Goal: Task Accomplishment & Management: Use online tool/utility

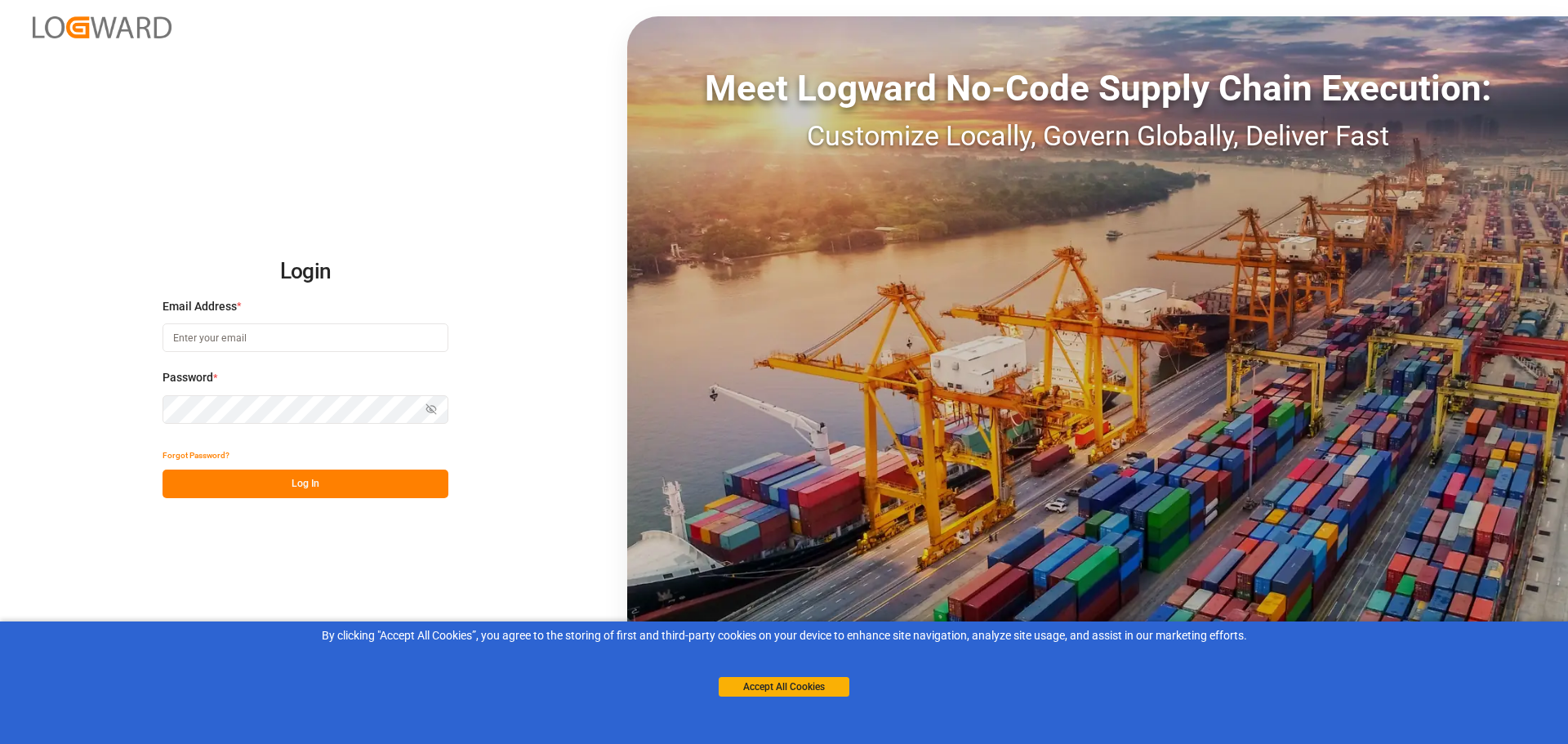
type input "[EMAIL_ADDRESS][DOMAIN_NAME]"
click at [237, 473] on button "Log In" at bounding box center [305, 484] width 286 height 29
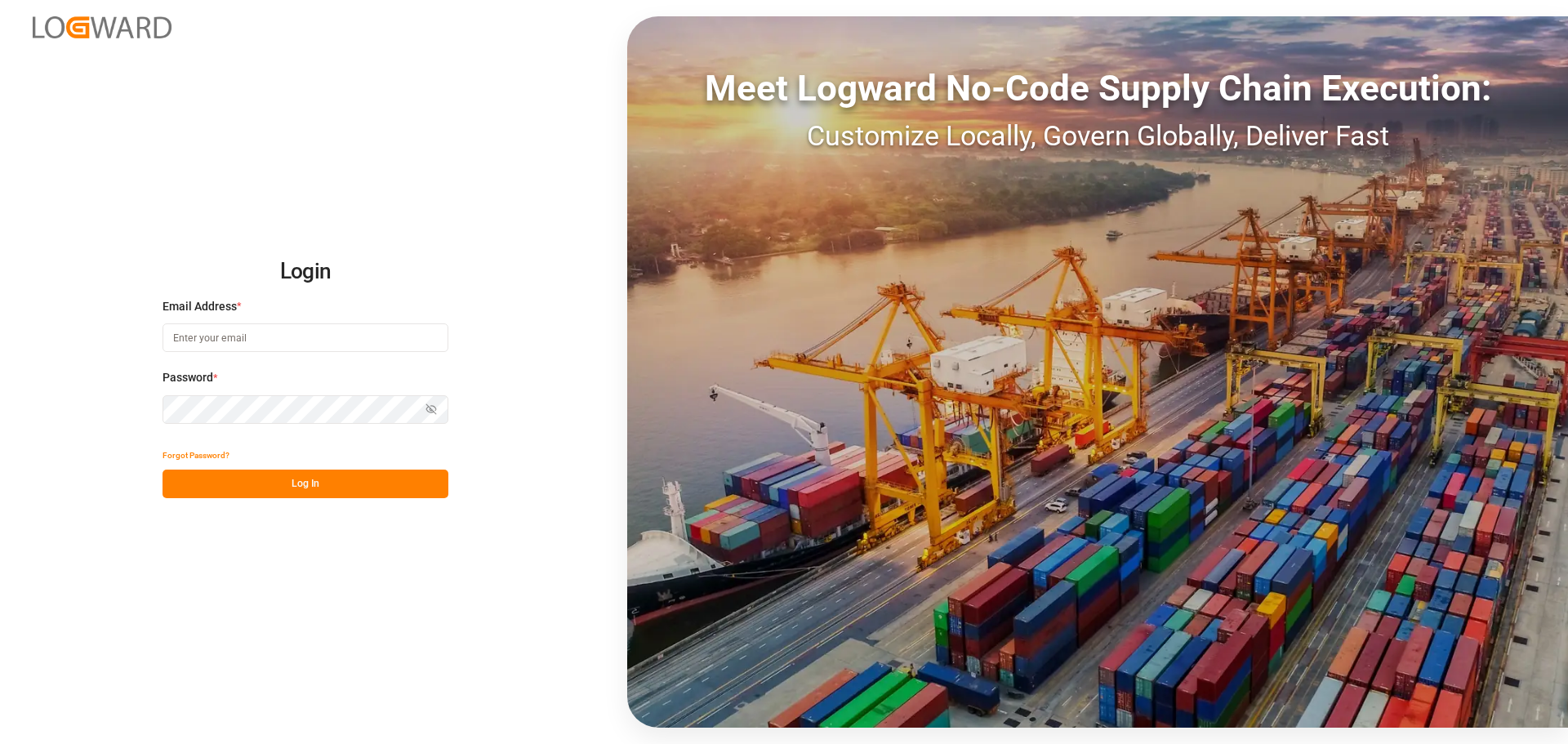
type input "[EMAIL_ADDRESS][DOMAIN_NAME]"
click at [259, 464] on div "Forgot Password?" at bounding box center [305, 455] width 286 height 29
click at [259, 498] on button "Log In" at bounding box center [305, 484] width 286 height 29
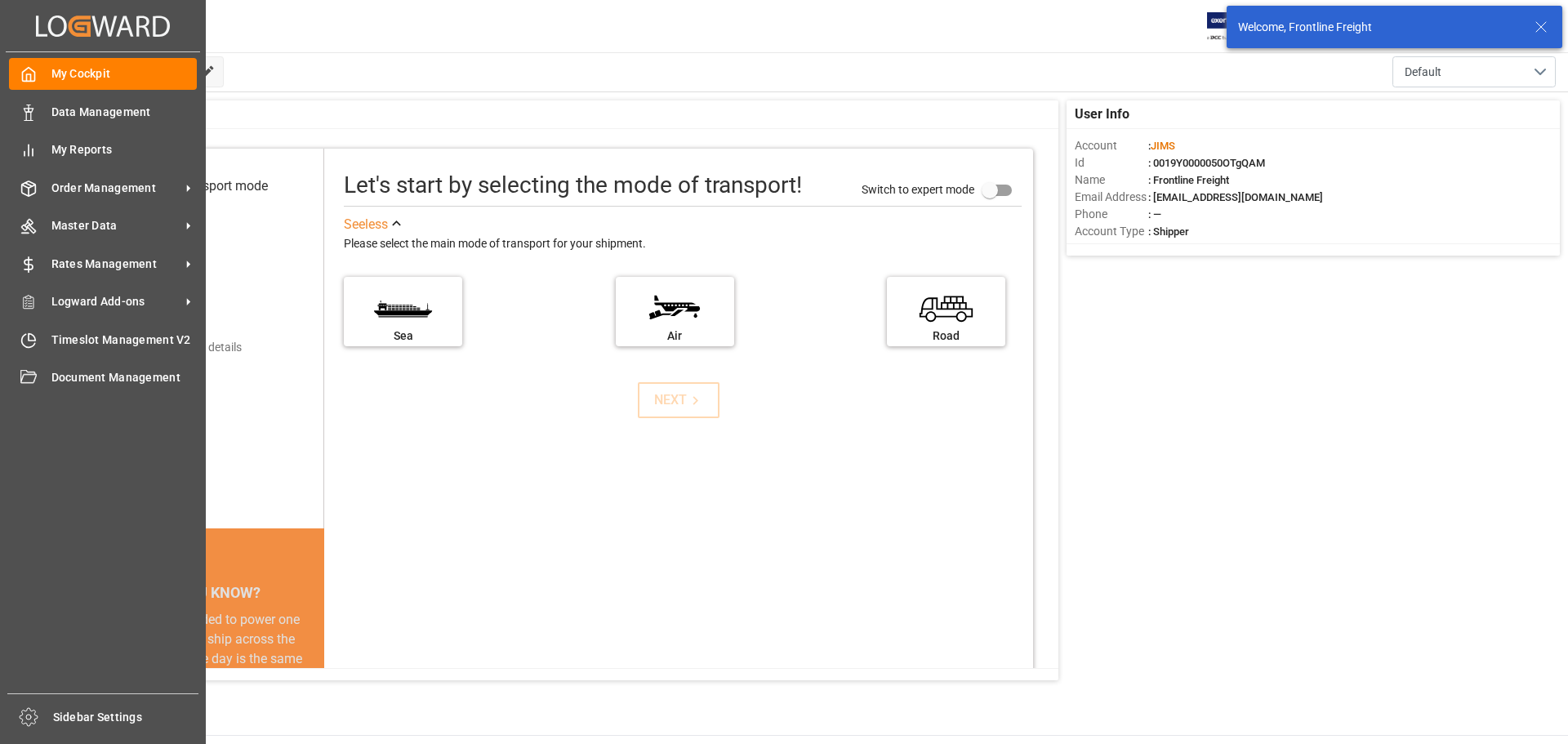
click at [52, 357] on div "My Cockpit My Cockpit Data Management Data Management My Reports My Reports Ord…" at bounding box center [103, 373] width 195 height 641
click at [52, 345] on span "Timeslot Management V2" at bounding box center [125, 340] width 146 height 17
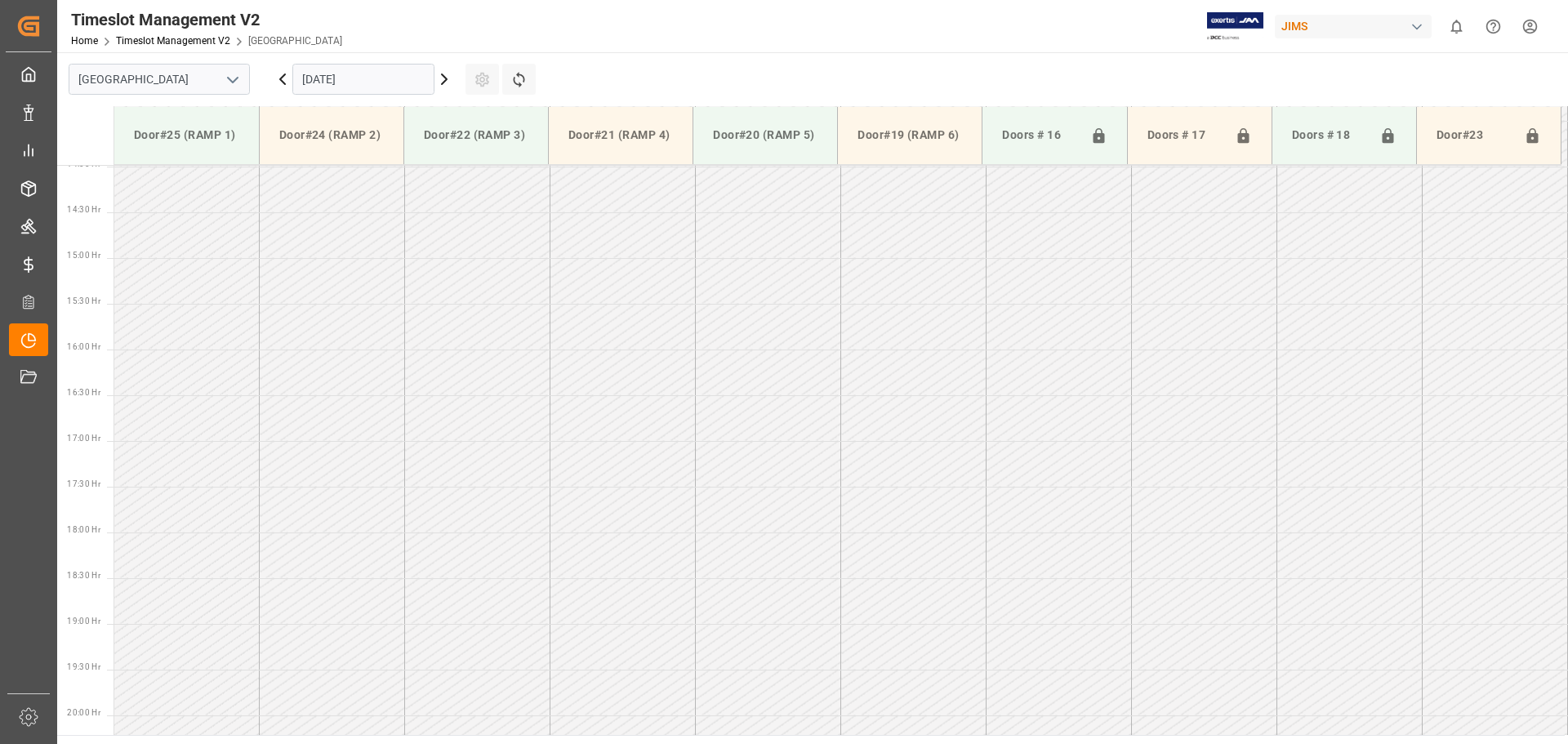
click at [333, 86] on input "[DATE]" at bounding box center [363, 79] width 142 height 31
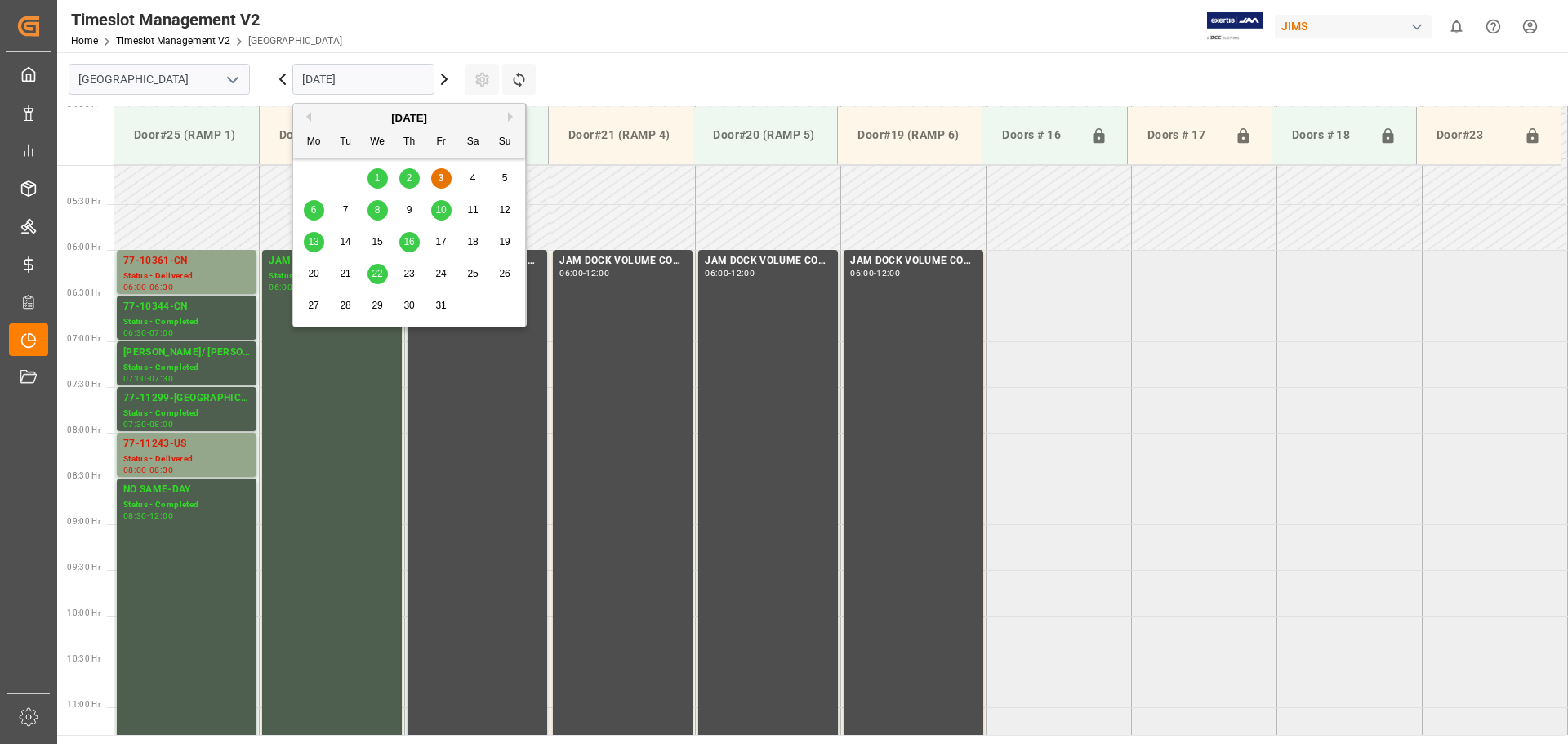
scroll to position [382, 0]
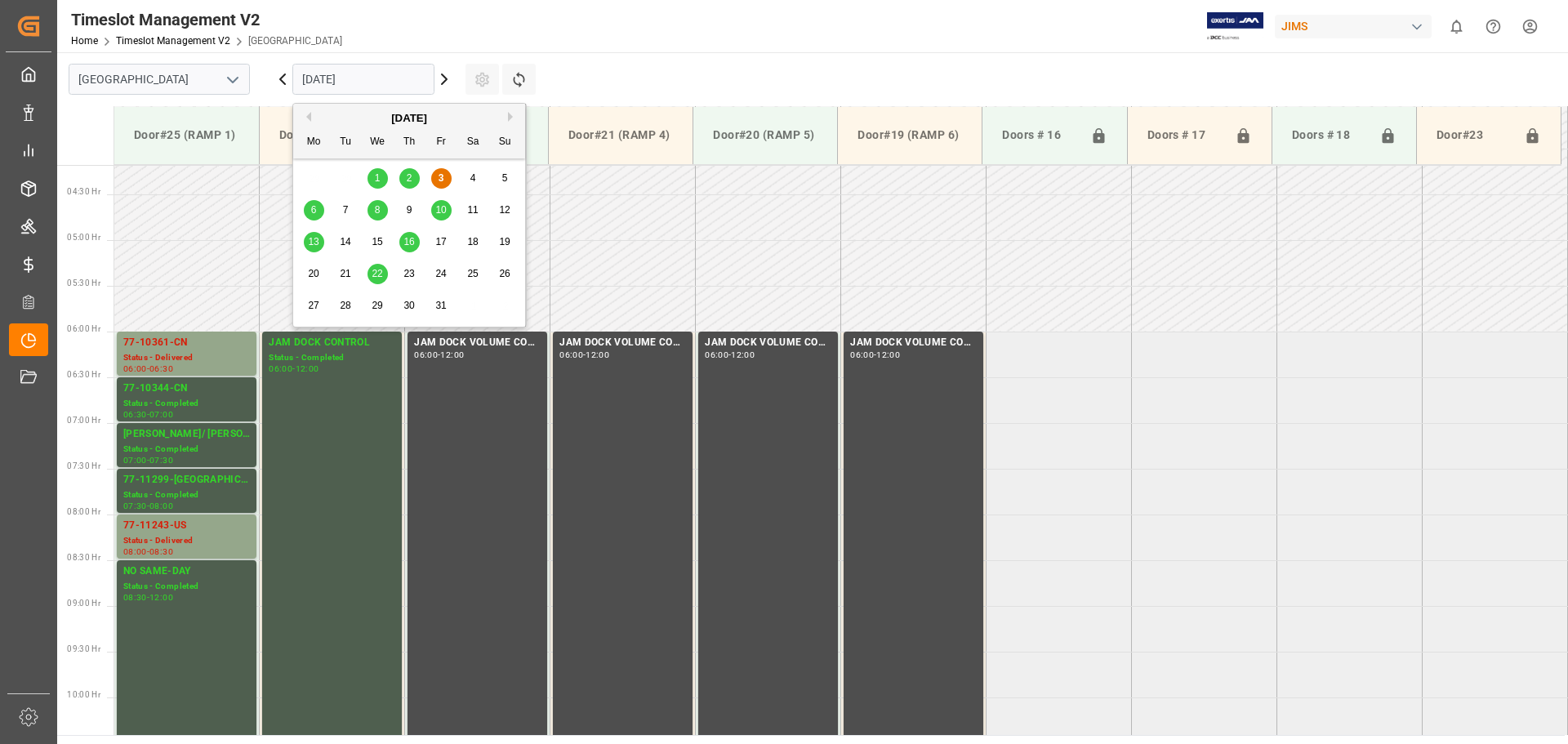
click at [448, 207] on div "10" at bounding box center [441, 210] width 21 height 20
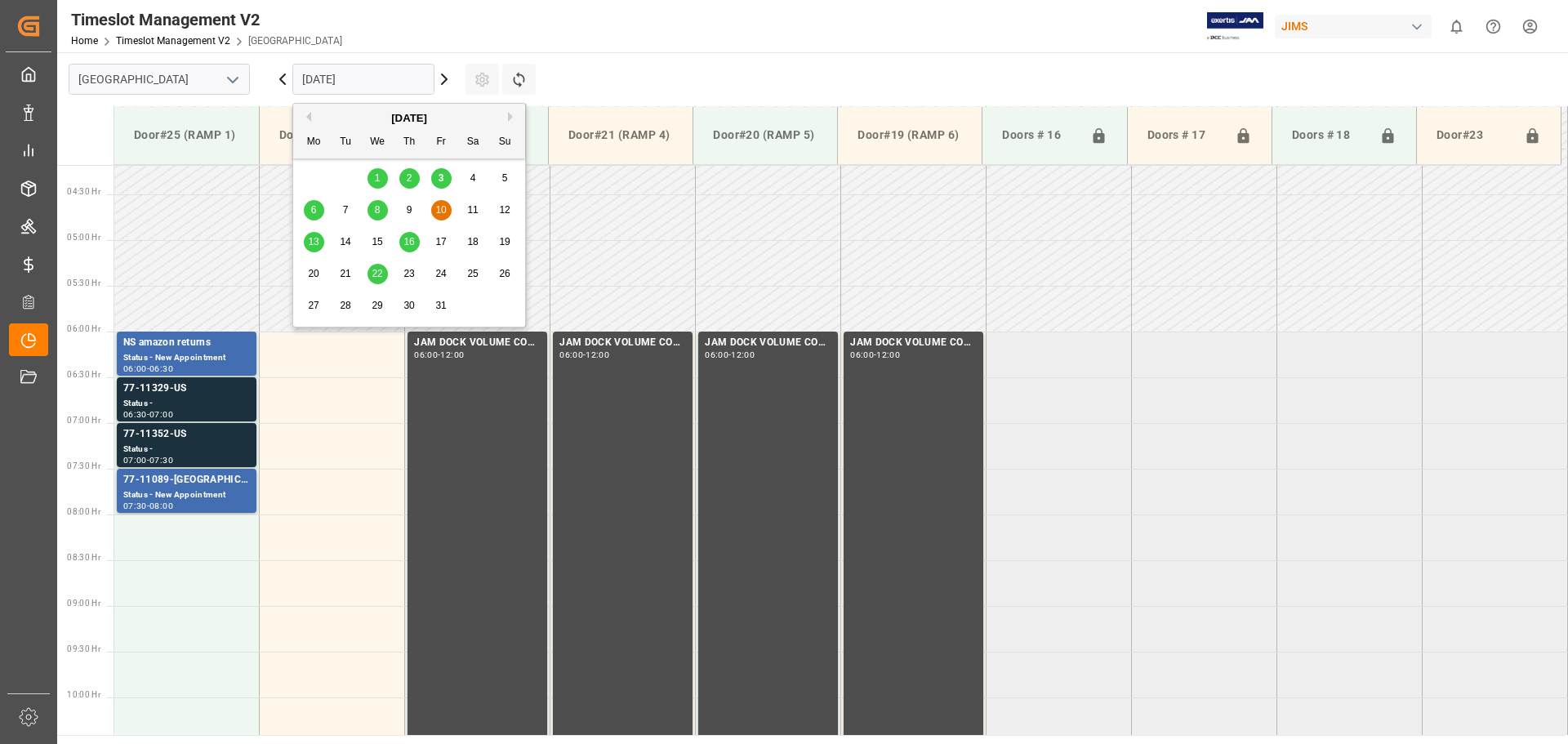
click at [372, 77] on input "[DATE]" at bounding box center [363, 79] width 142 height 31
click at [401, 204] on div "9" at bounding box center [409, 210] width 21 height 20
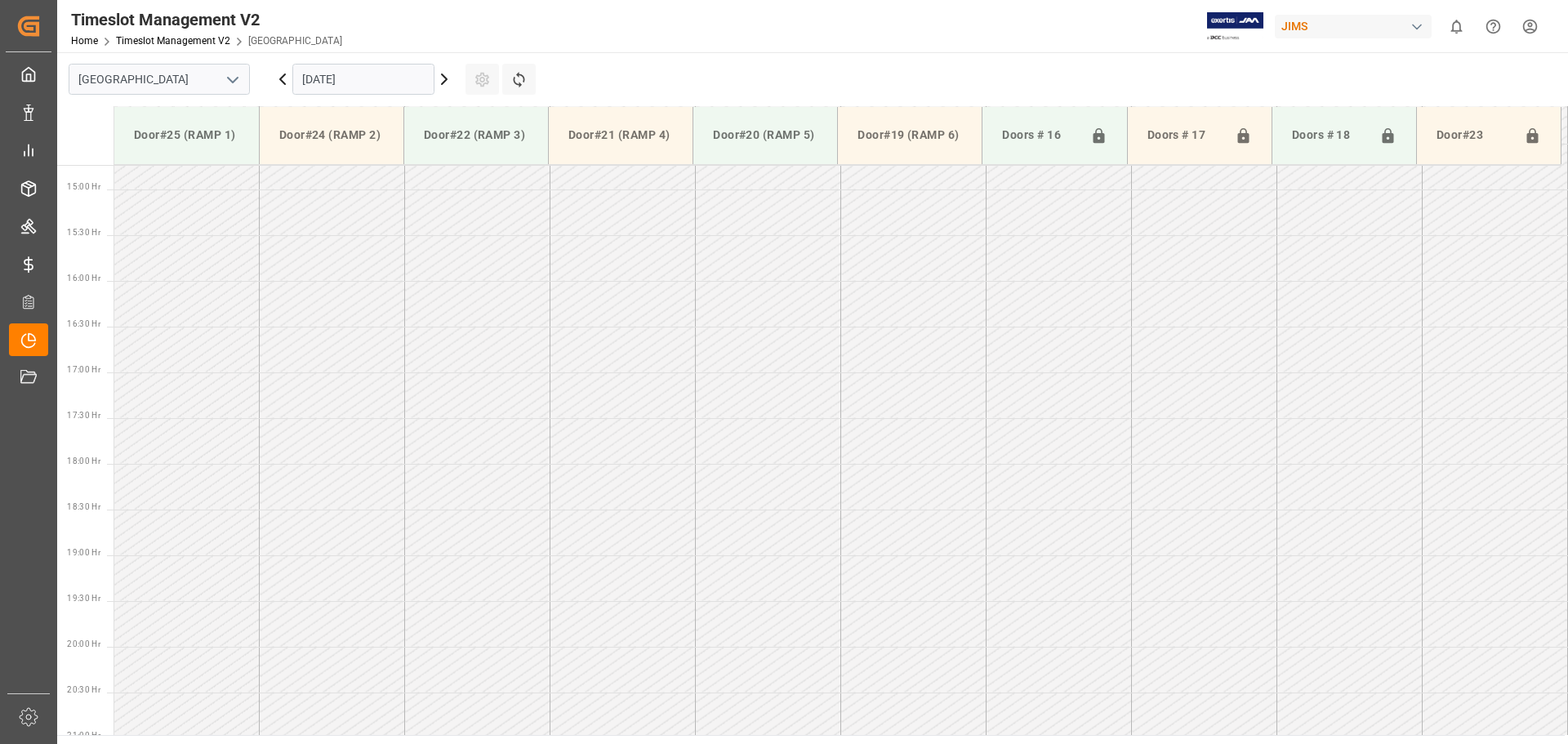
scroll to position [1362, 0]
click at [314, 79] on input "[DATE]" at bounding box center [363, 79] width 142 height 31
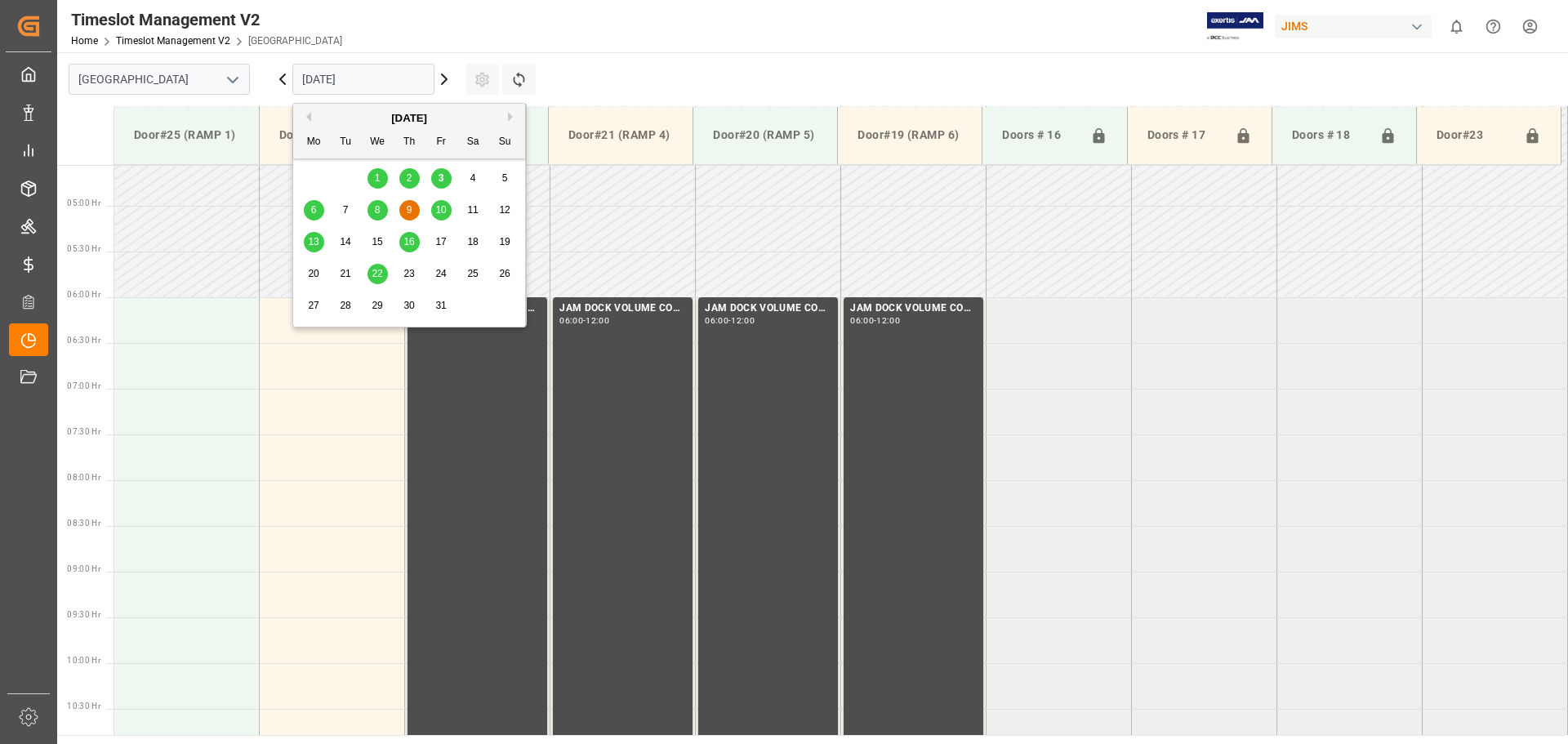
scroll to position [572, 0]
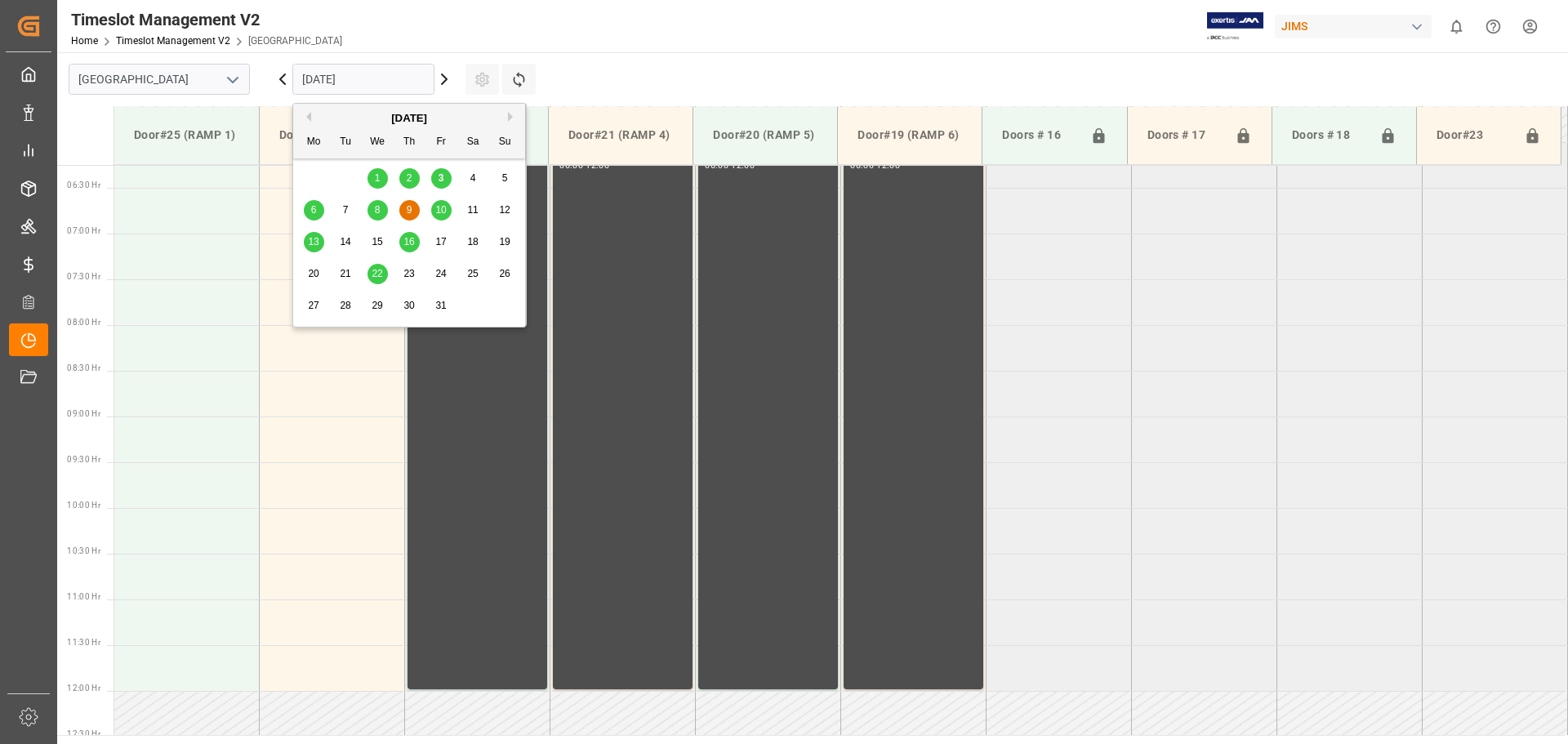
click at [436, 211] on span "10" at bounding box center [440, 210] width 10 height 11
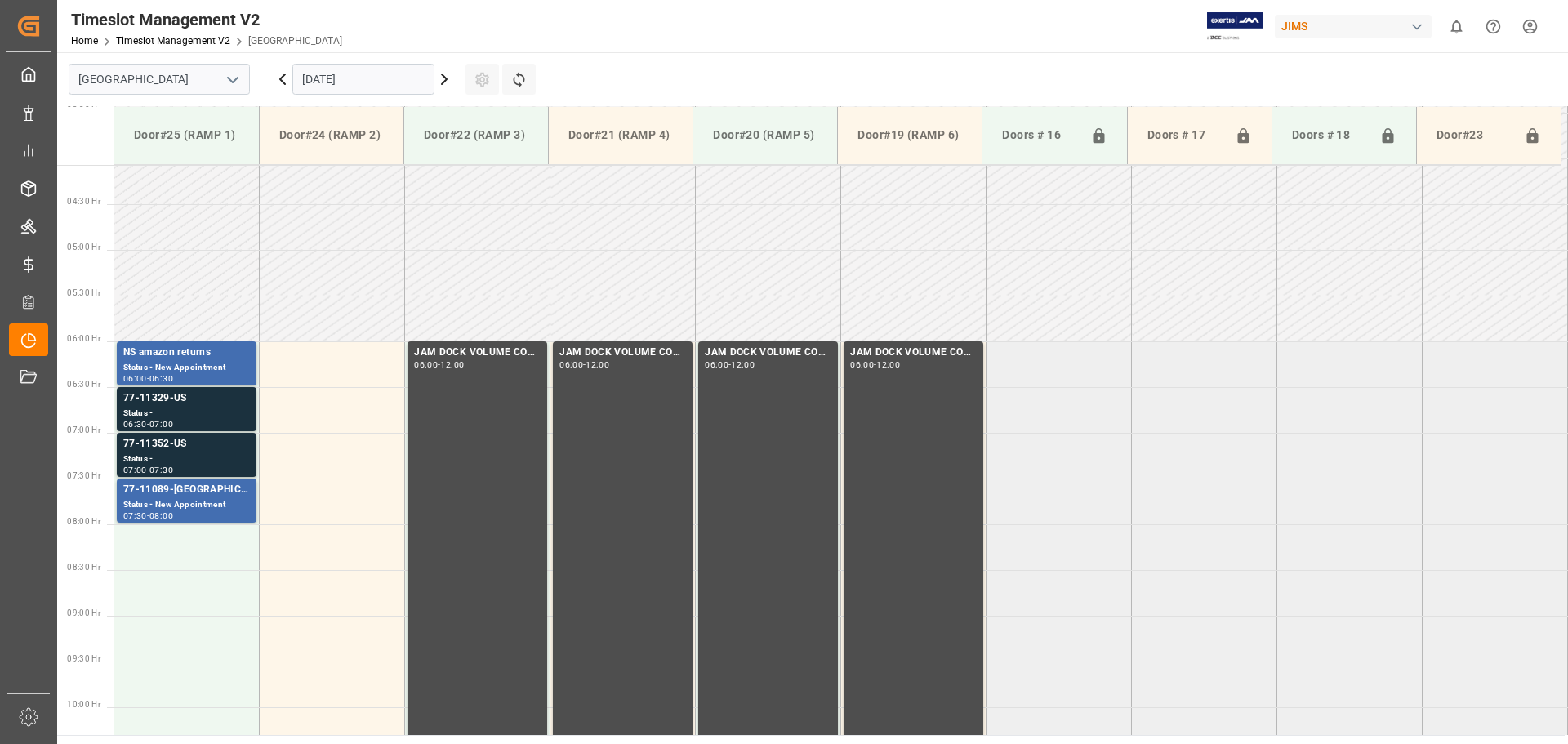
scroll to position [367, 0]
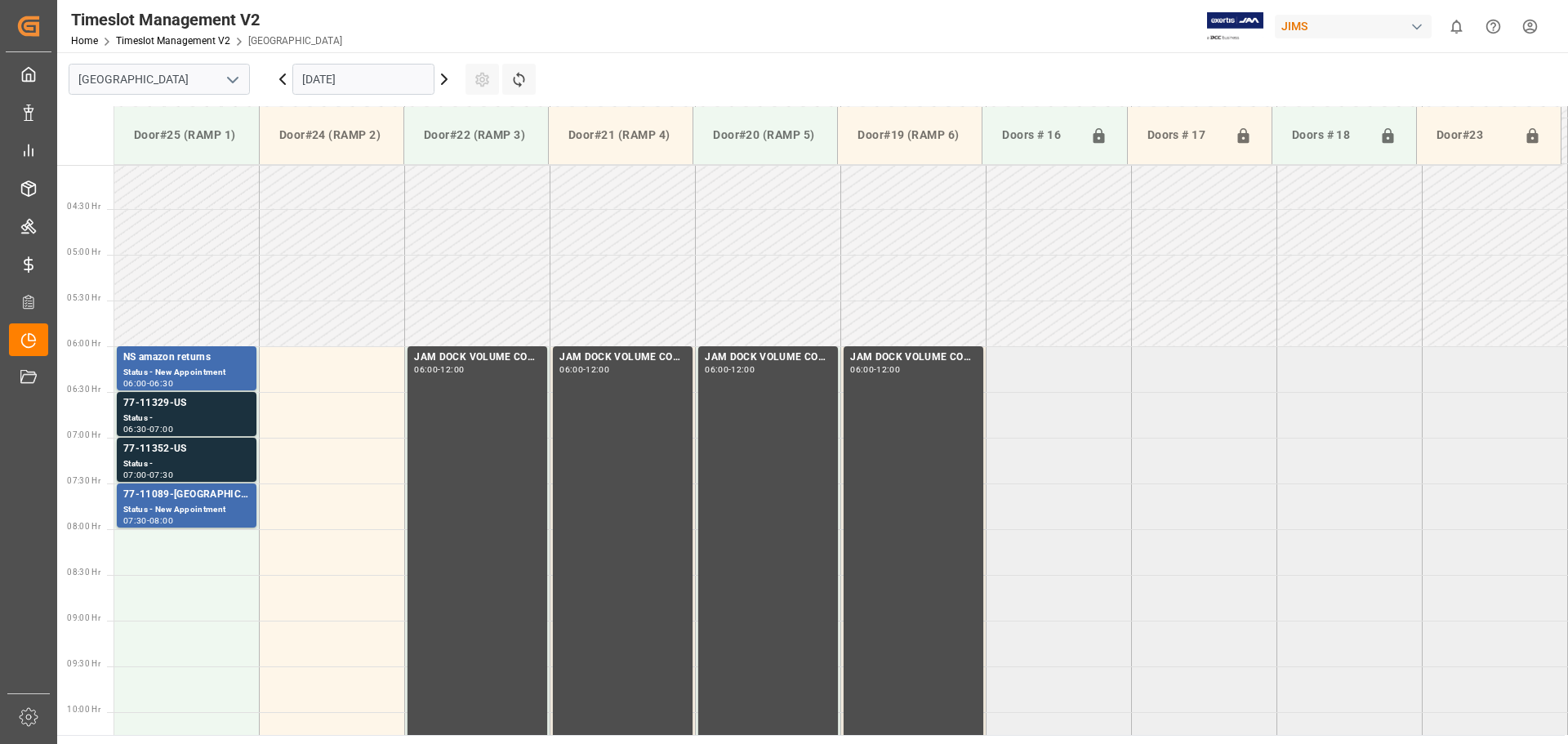
click at [196, 459] on div "Status -" at bounding box center [186, 464] width 126 height 14
click at [183, 410] on div "77-11329-US" at bounding box center [186, 403] width 126 height 16
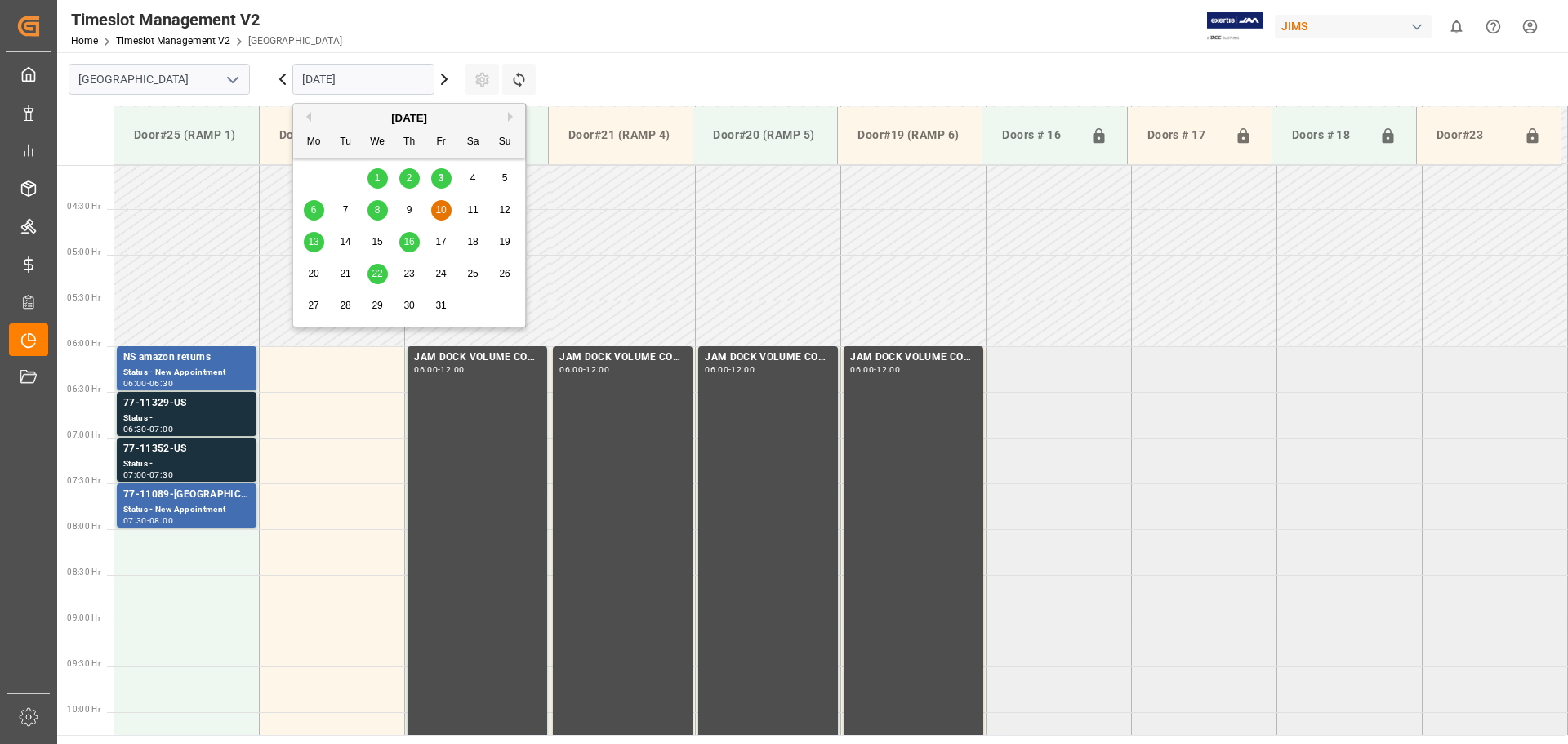
drag, startPoint x: 322, startPoint y: 64, endPoint x: 328, endPoint y: 82, distance: 19.0
click at [328, 82] on input "[DATE]" at bounding box center [363, 79] width 142 height 31
click at [385, 216] on div "8" at bounding box center [377, 210] width 21 height 20
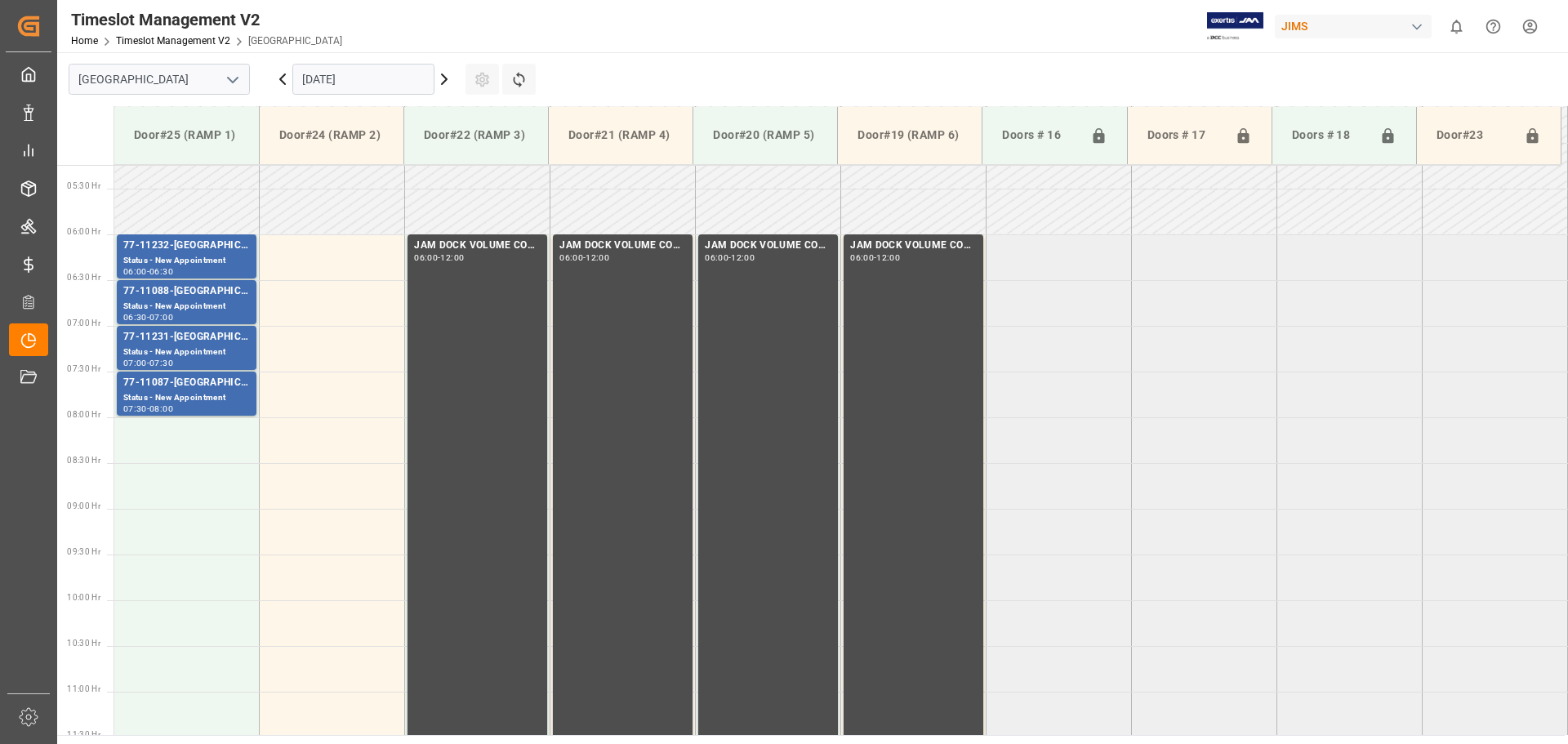
scroll to position [464, 0]
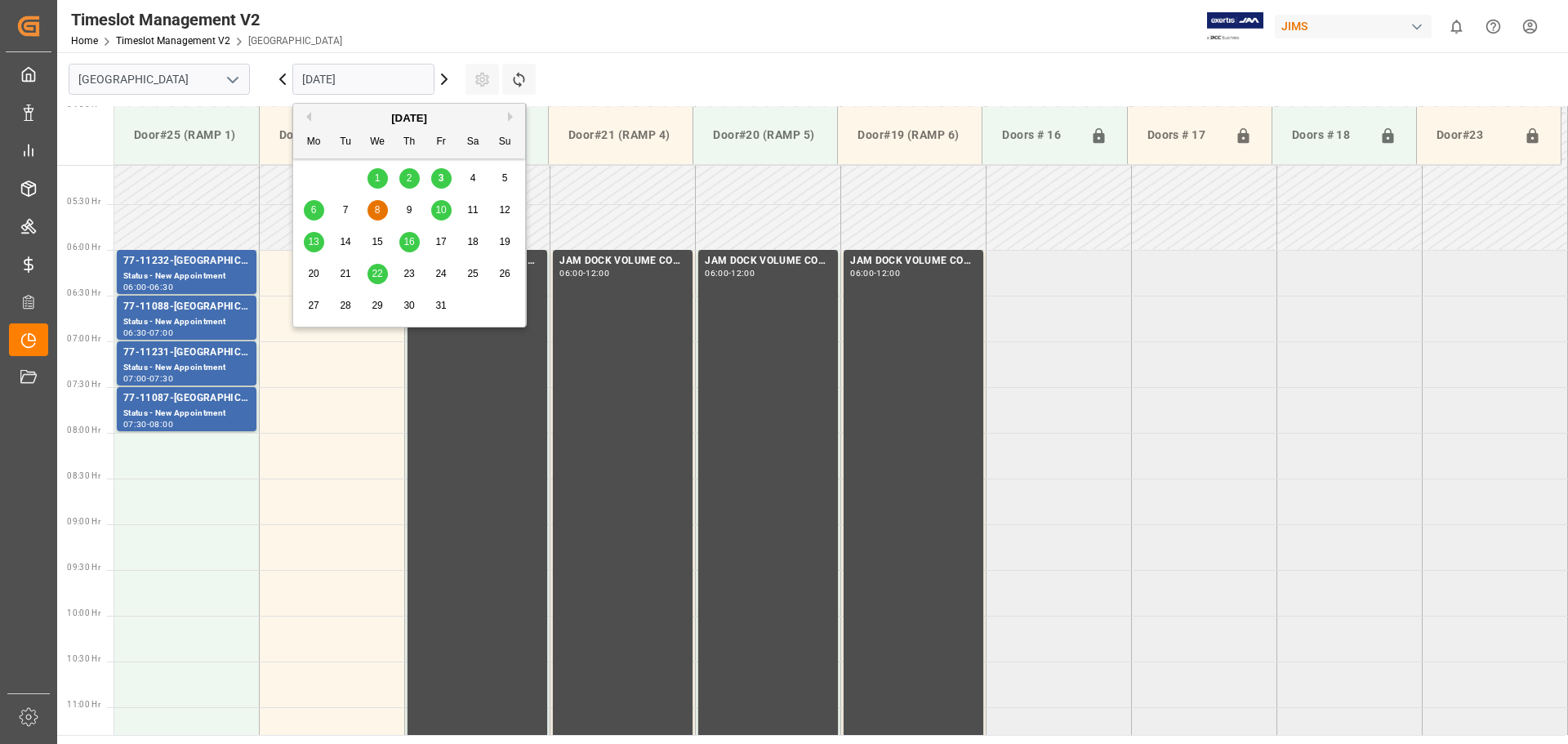
click at [390, 88] on input "[DATE]" at bounding box center [363, 79] width 142 height 31
click at [435, 207] on div "10" at bounding box center [441, 210] width 21 height 20
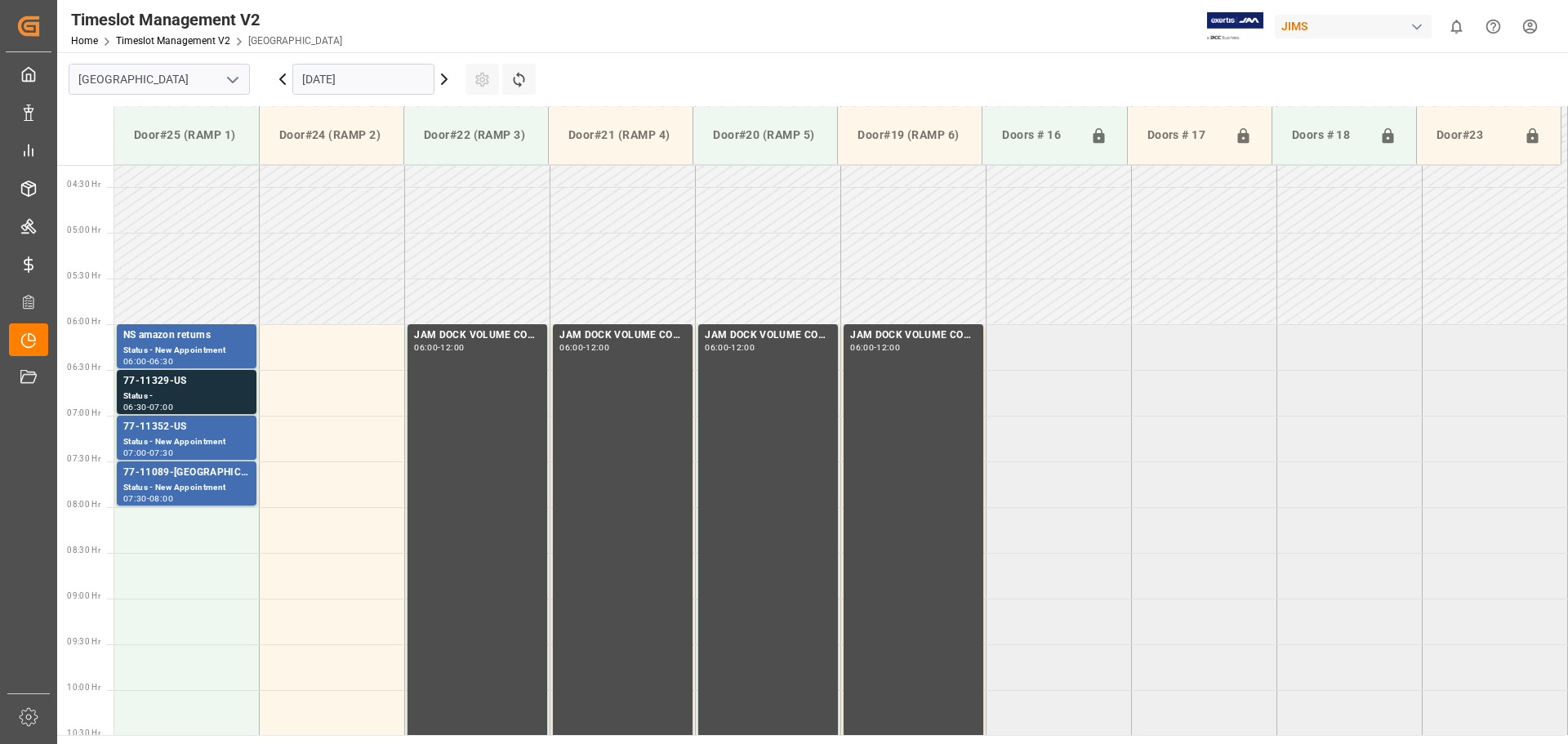
scroll to position [381, 0]
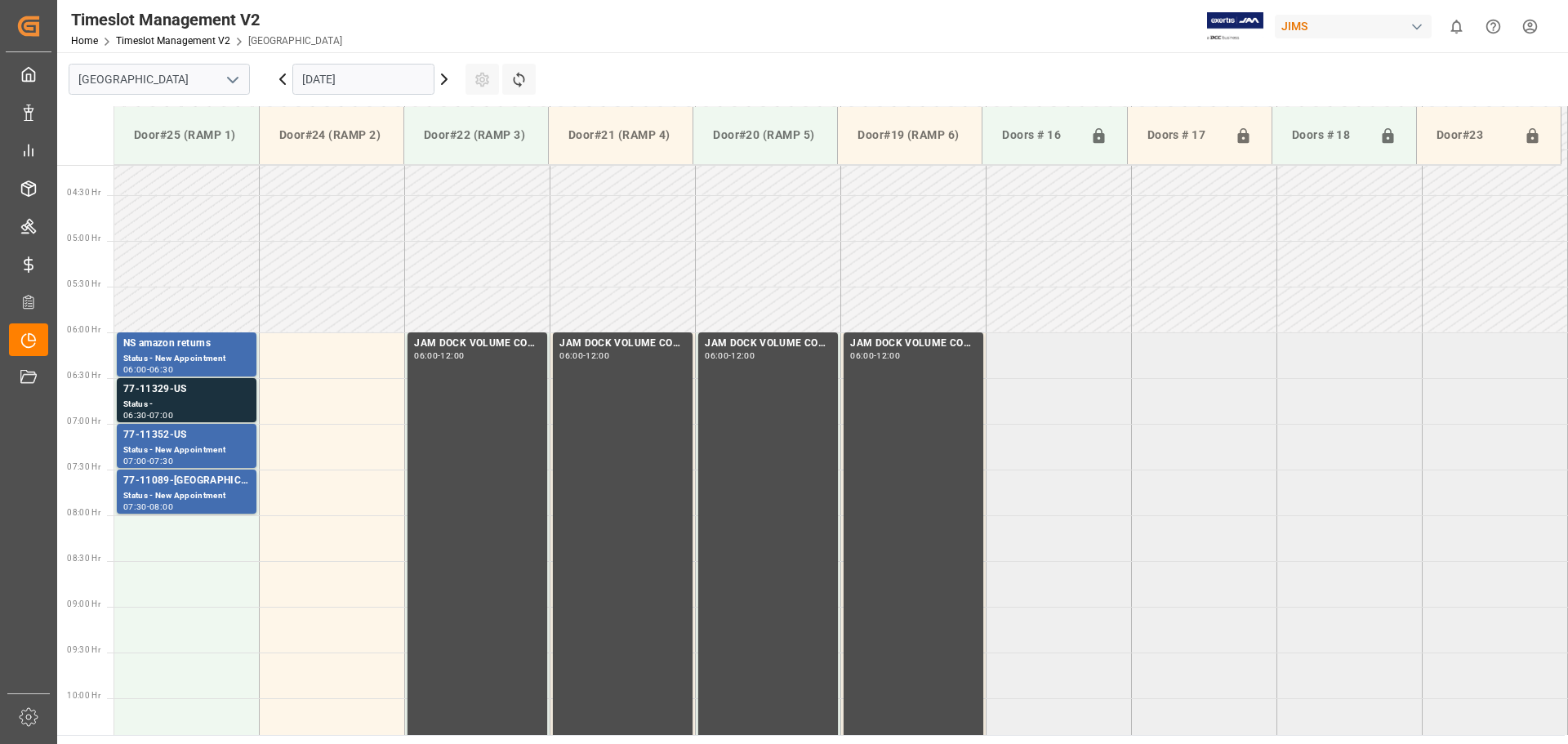
click at [321, 78] on input "[DATE]" at bounding box center [363, 79] width 142 height 31
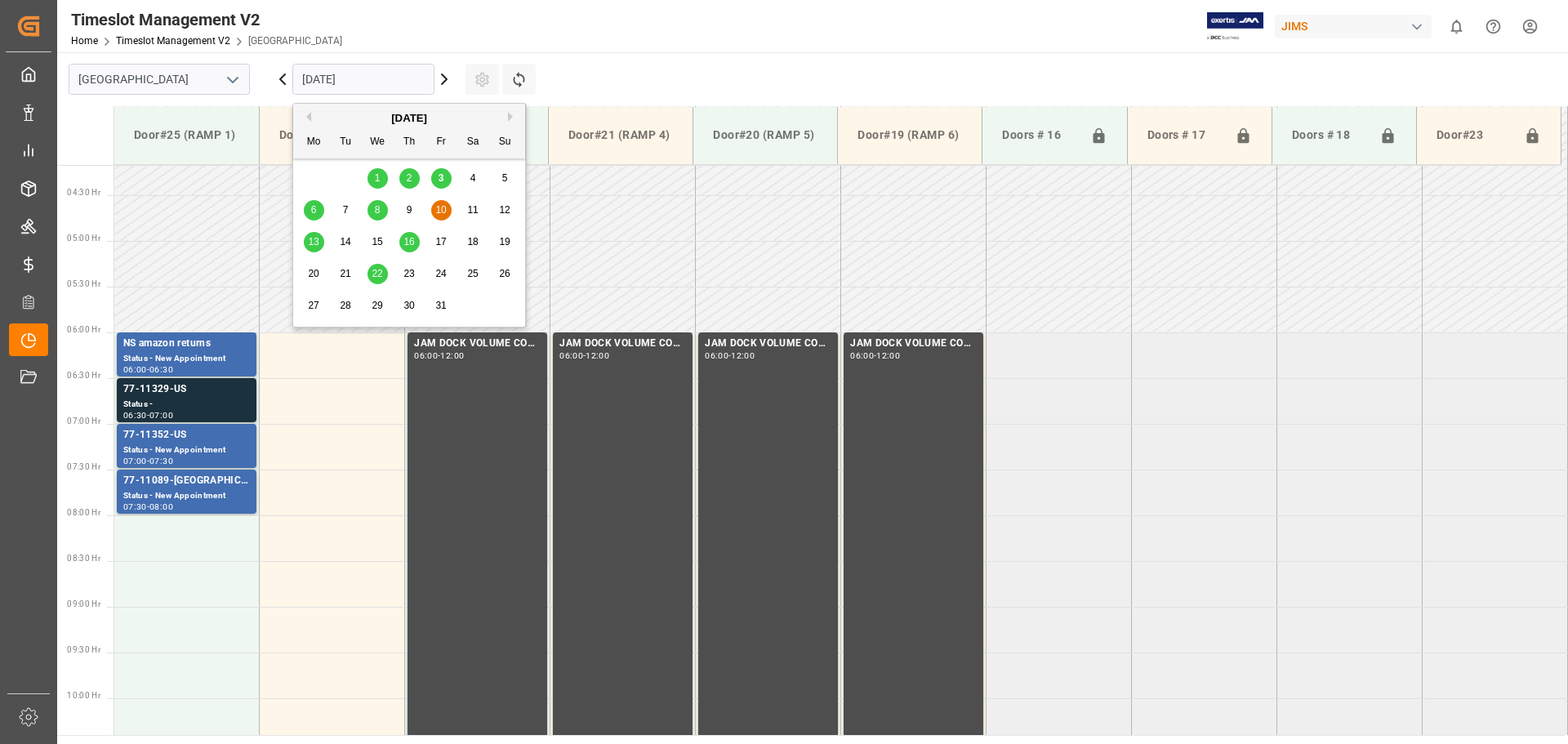
click at [378, 211] on span "8" at bounding box center [377, 210] width 6 height 11
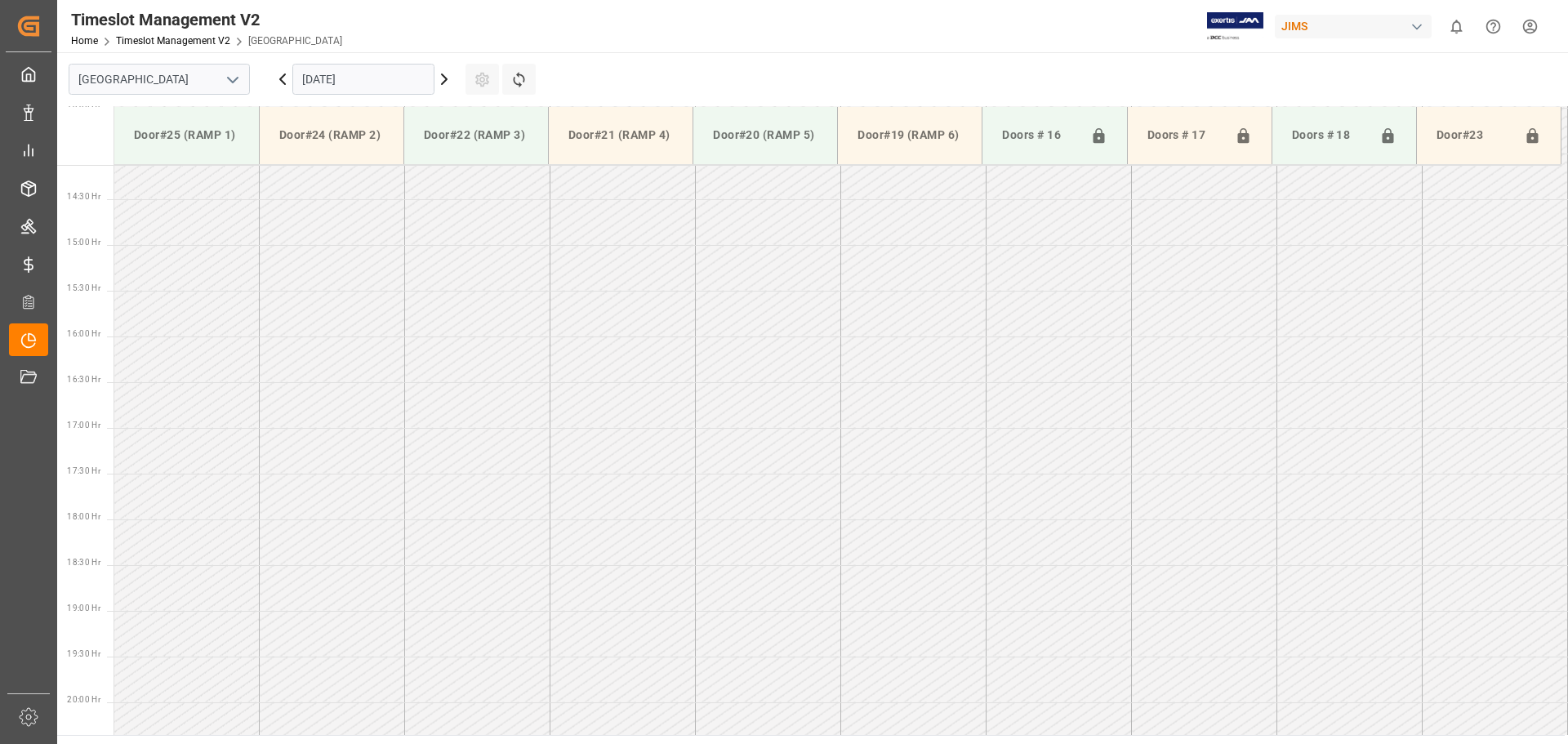
scroll to position [1362, 0]
